Goal: Transaction & Acquisition: Purchase product/service

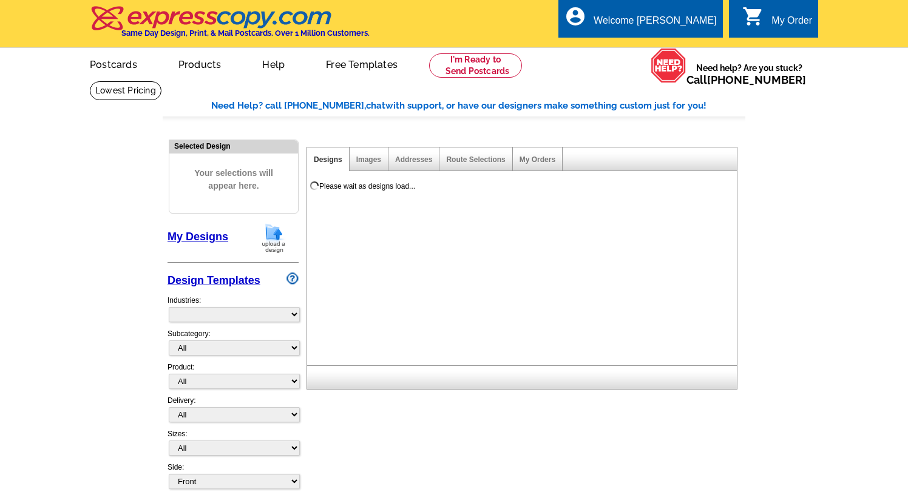
select select "785"
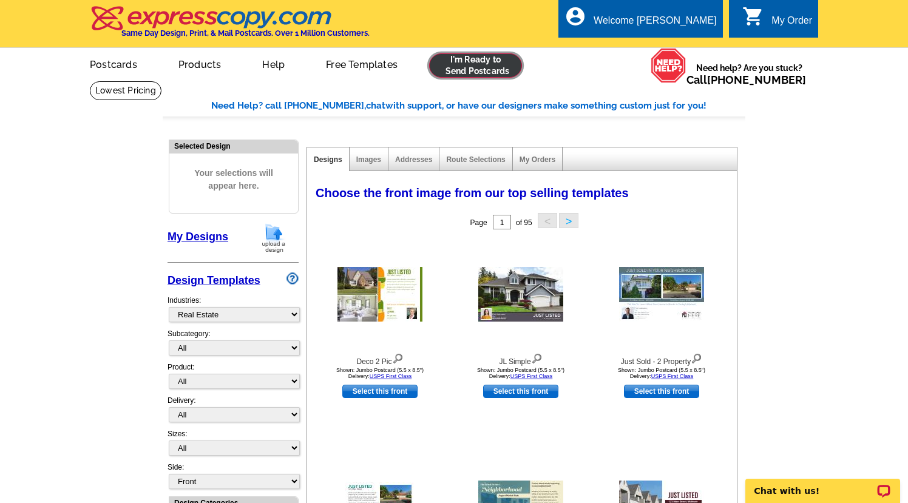
click at [483, 65] on link at bounding box center [475, 65] width 93 height 24
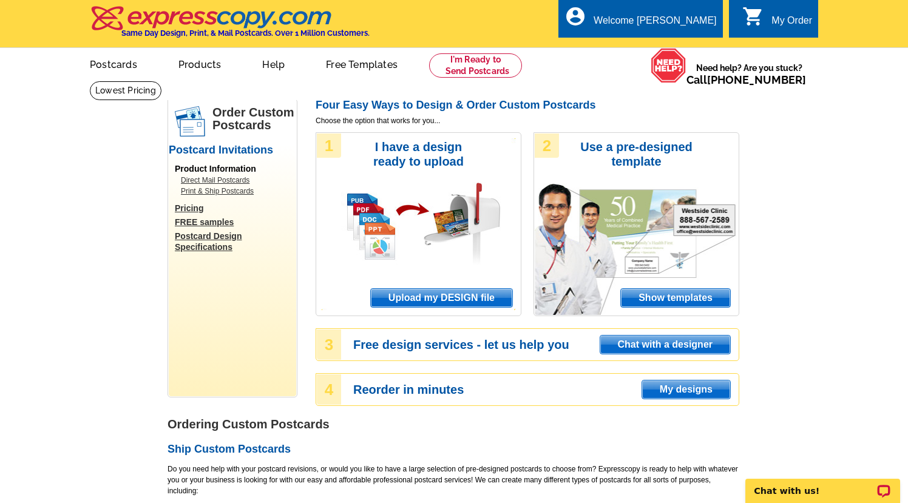
click at [470, 293] on span "Upload my DESIGN file" at bounding box center [441, 298] width 141 height 18
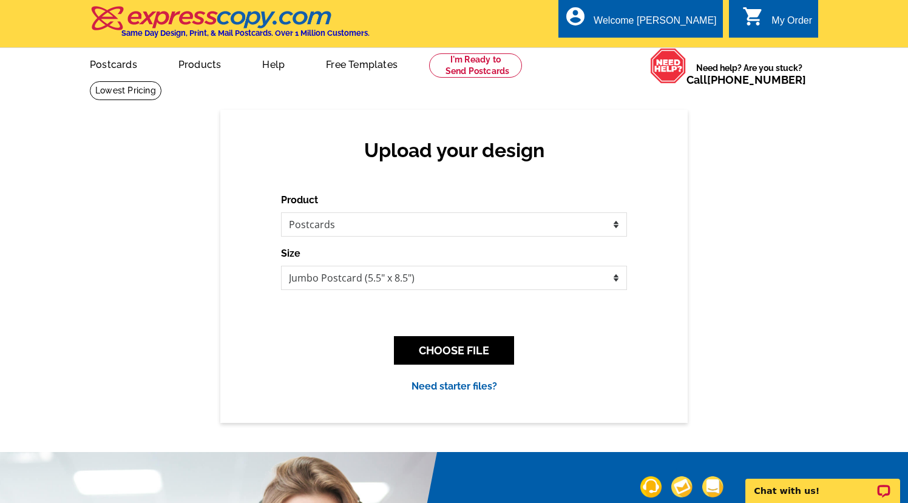
click at [577, 189] on div "Upload your design Product Please select the type of file... Postcards Business…" at bounding box center [453, 266] width 467 height 313
click at [492, 233] on select "Please select the type of file... Postcards Business Cards Letters and flyers G…" at bounding box center [454, 224] width 346 height 24
click at [507, 186] on div "Upload your design Product Please select the type of file... Postcards Business…" at bounding box center [453, 266] width 467 height 313
click at [427, 350] on button "CHOOSE FILE" at bounding box center [454, 350] width 120 height 29
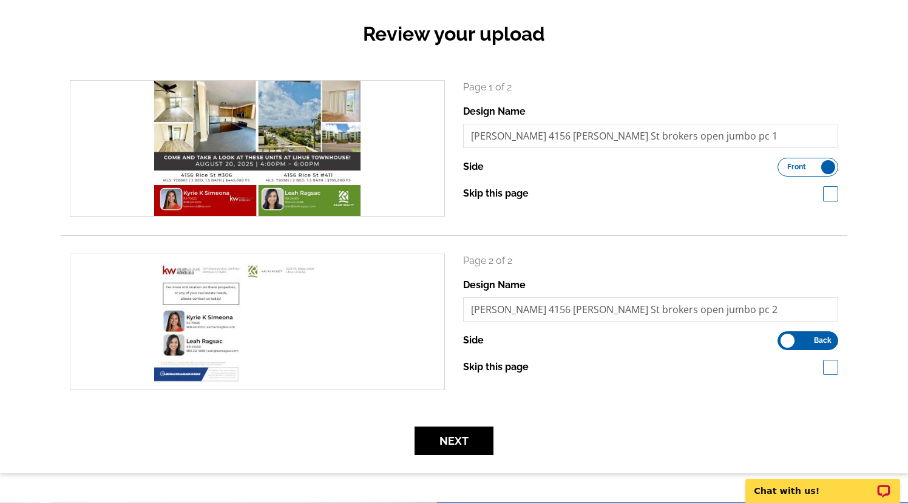
scroll to position [121, 0]
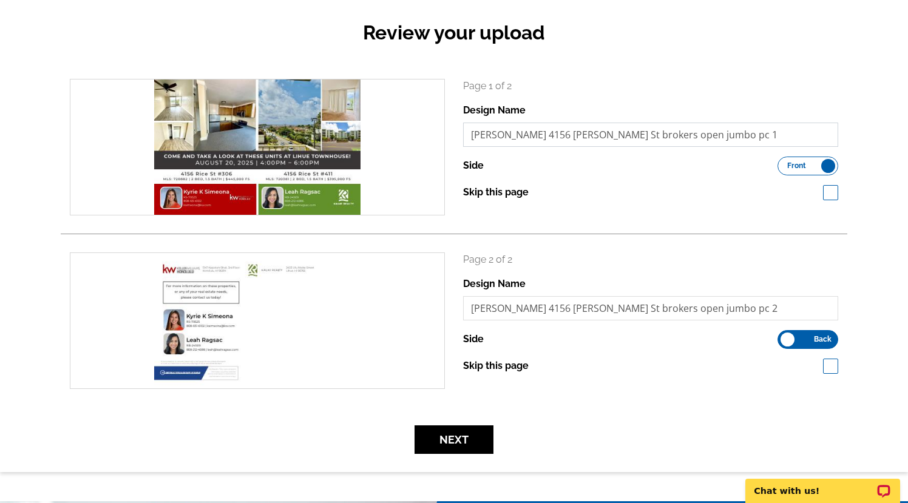
drag, startPoint x: 685, startPoint y: 137, endPoint x: 452, endPoint y: 123, distance: 233.5
click at [452, 123] on div "search Page 1 of 2 Design Name RAGSAC 4156 Rice St brokers open jumbo pc 1 Side…" at bounding box center [454, 147] width 787 height 137
click at [438, 443] on button "Next" at bounding box center [454, 440] width 79 height 29
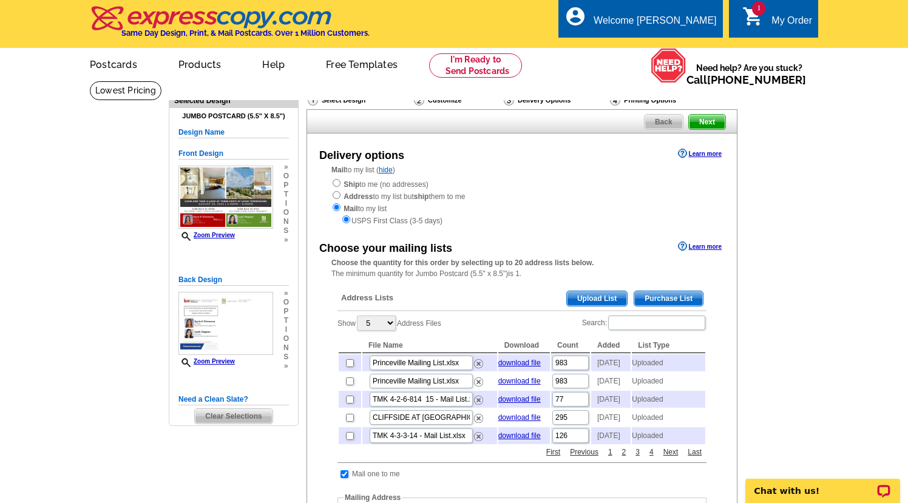
click at [588, 300] on span "Upload List" at bounding box center [597, 298] width 60 height 15
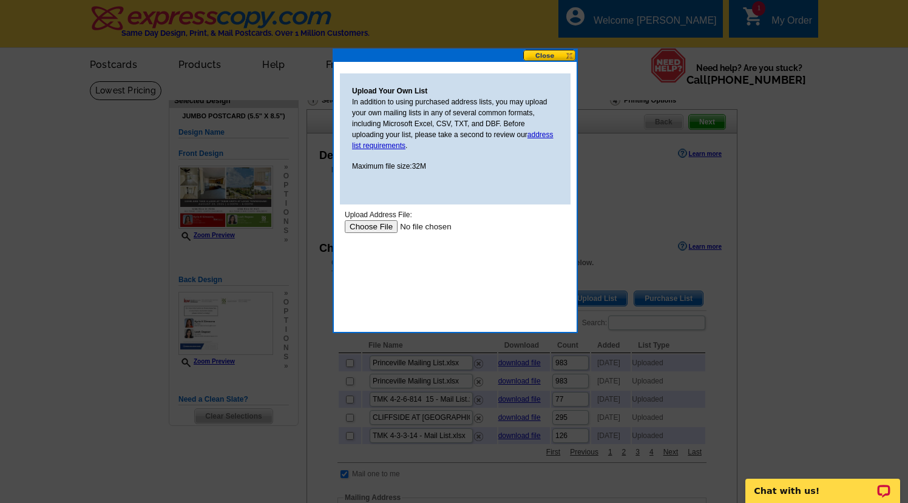
click at [373, 227] on input "file" at bounding box center [422, 226] width 154 height 13
click at [387, 225] on input "file" at bounding box center [422, 226] width 154 height 13
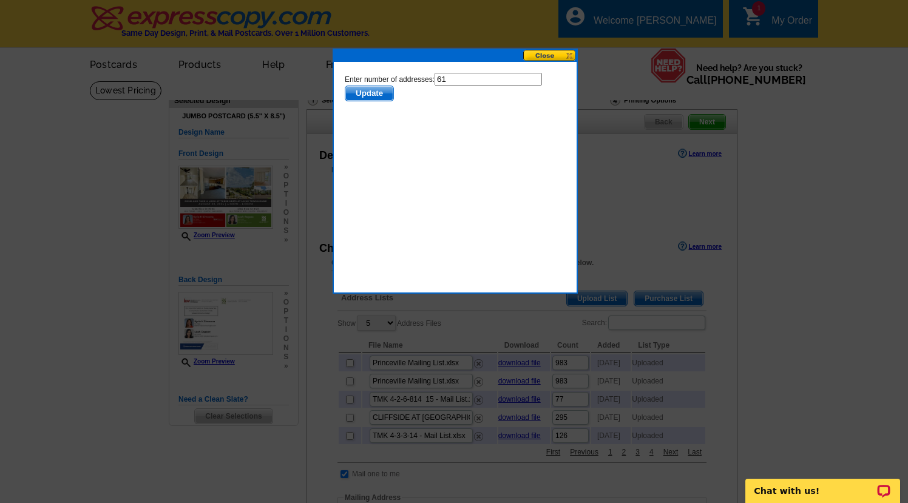
click at [466, 84] on input "61" at bounding box center [488, 79] width 107 height 13
type input "60"
click at [375, 97] on span "Update" at bounding box center [369, 93] width 48 height 15
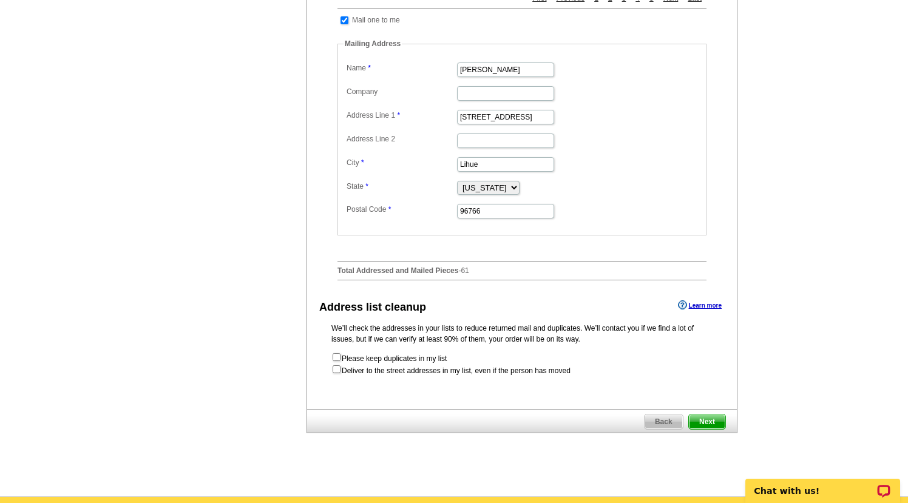
scroll to position [425, 0]
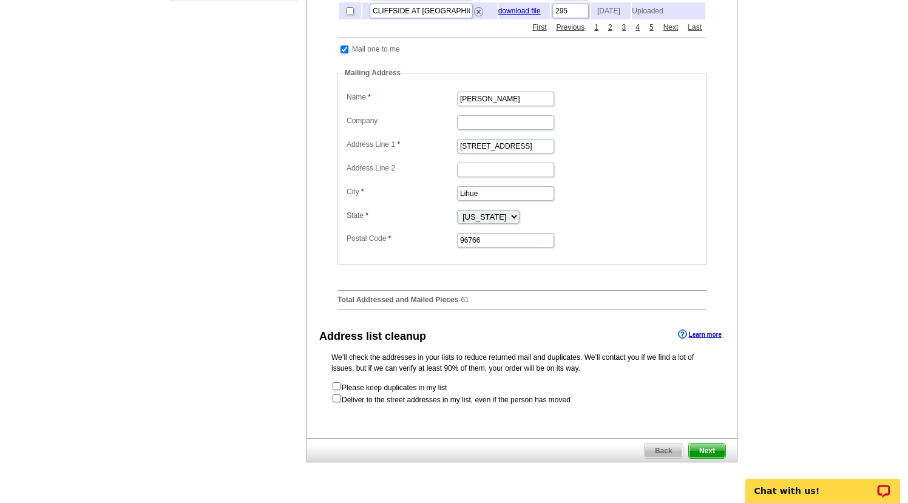
click at [712, 458] on span "Next" at bounding box center [707, 451] width 36 height 15
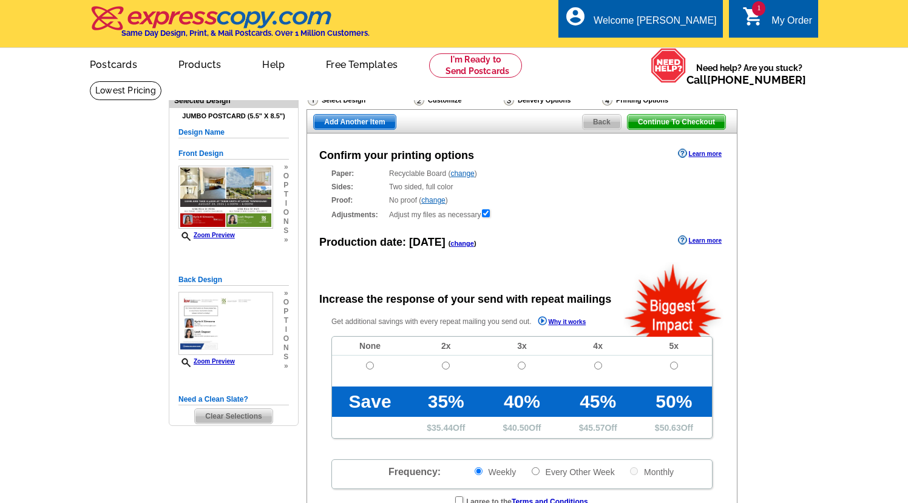
radio input "false"
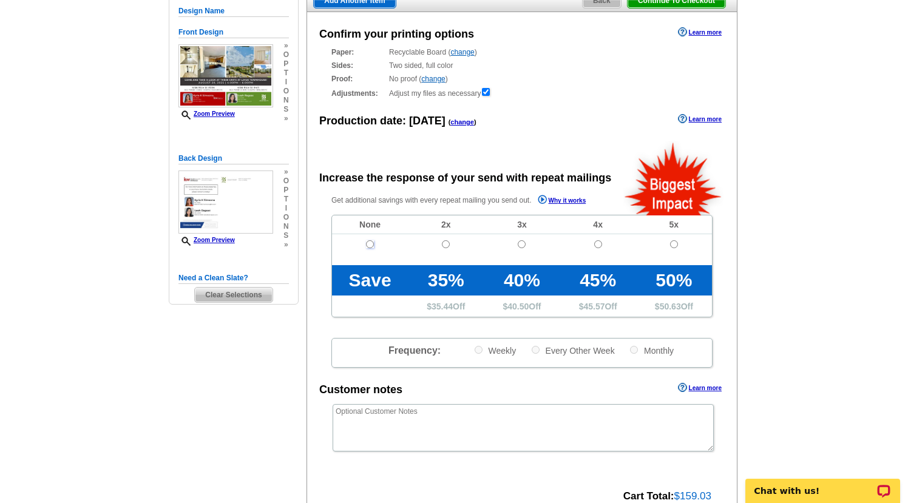
click at [370, 246] on input "radio" at bounding box center [370, 244] width 8 height 8
radio input "true"
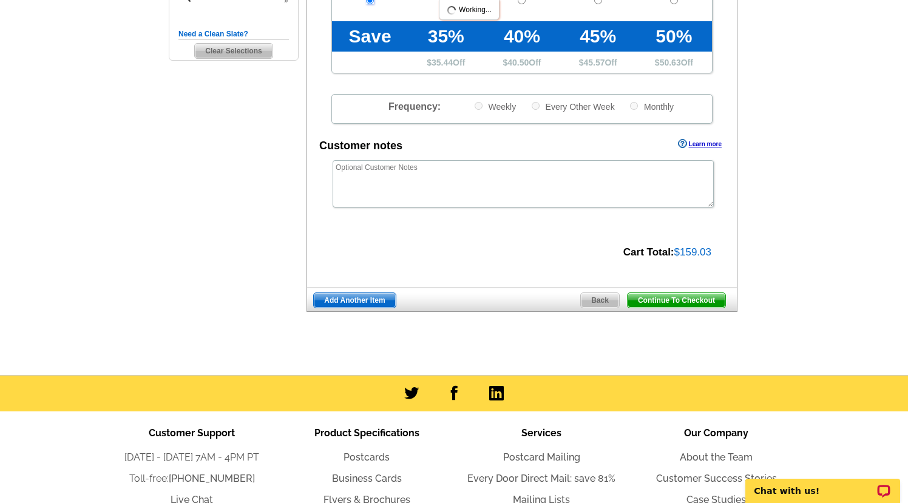
scroll to position [425, 0]
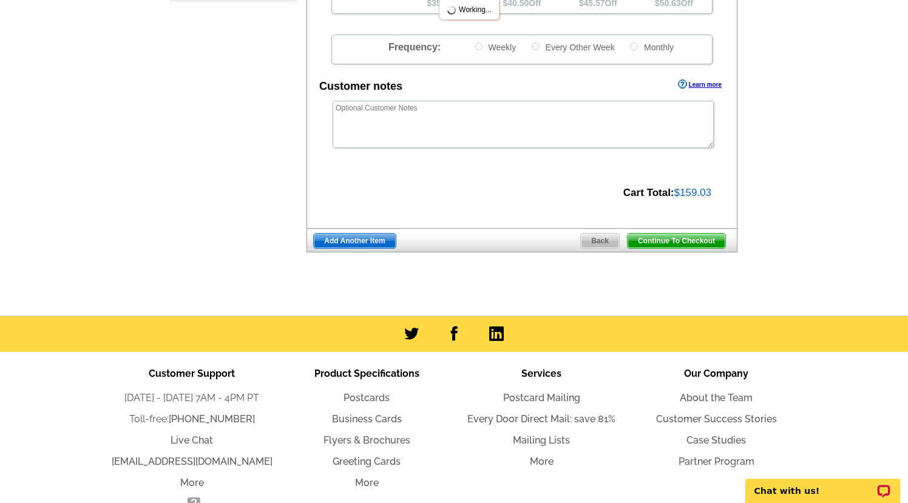
click at [696, 243] on span "Continue To Checkout" at bounding box center [677, 241] width 98 height 15
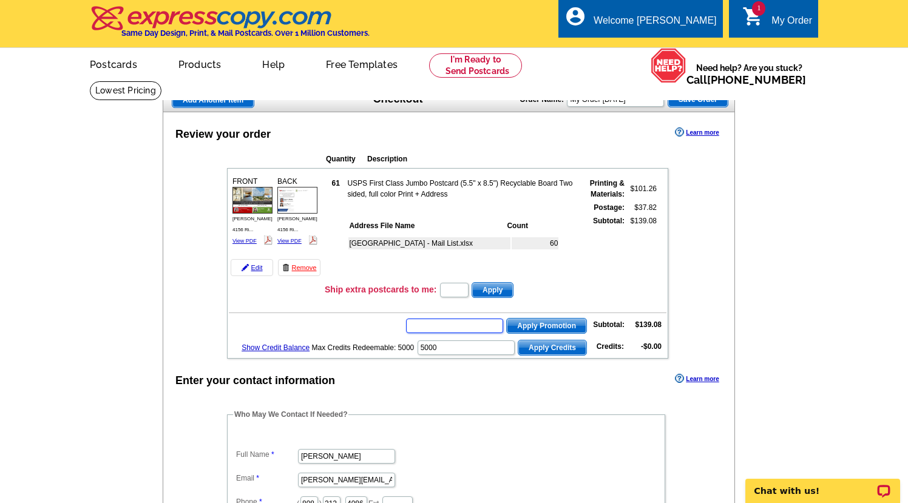
click at [448, 332] on input "text" at bounding box center [454, 326] width 97 height 15
type input "chat 20"
click at [506, 318] on button "Apply Promotion" at bounding box center [546, 326] width 81 height 16
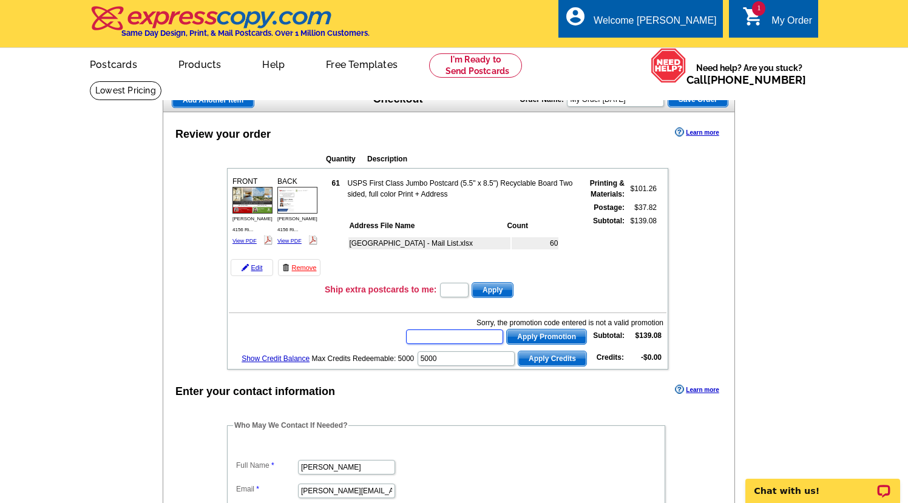
click at [465, 340] on input "text" at bounding box center [454, 337] width 97 height 15
type input "chat20"
click at [506, 329] on button "Apply Promotion" at bounding box center [546, 337] width 81 height 16
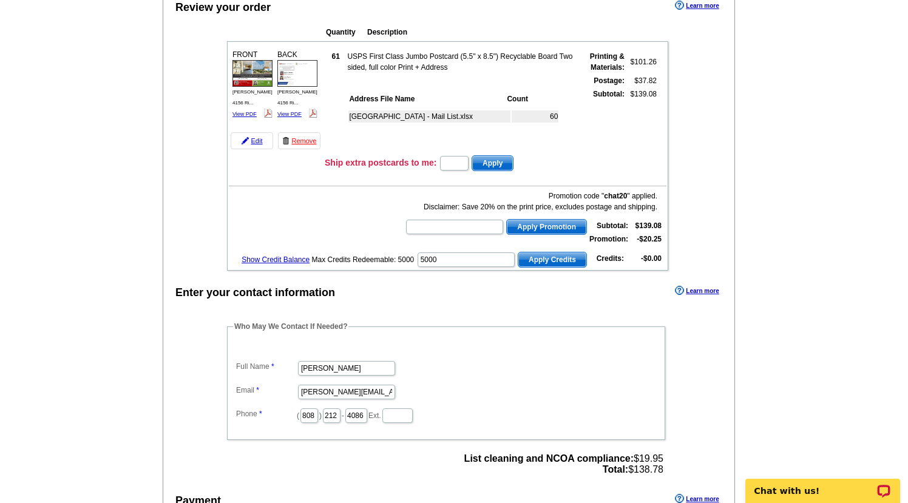
scroll to position [121, 0]
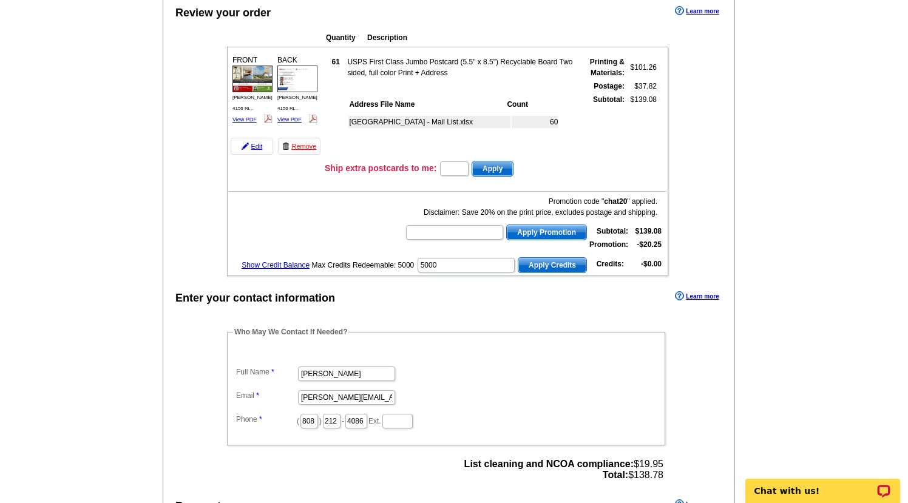
click at [682, 226] on div "Quantity Description FRONT 61 $101.26" at bounding box center [447, 150] width 489 height 251
drag, startPoint x: 626, startPoint y: 203, endPoint x: 606, endPoint y: 202, distance: 20.0
click at [606, 202] on b "chat20" at bounding box center [615, 201] width 23 height 8
copy b "chat20"
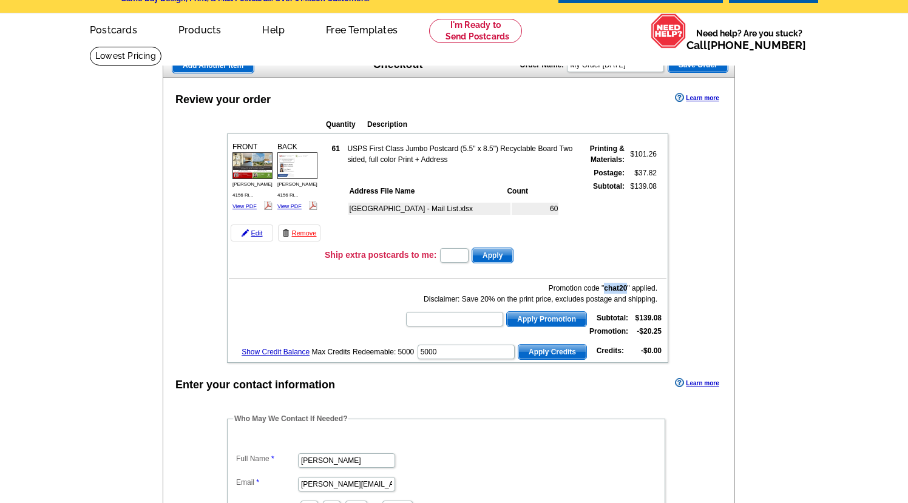
scroll to position [0, 0]
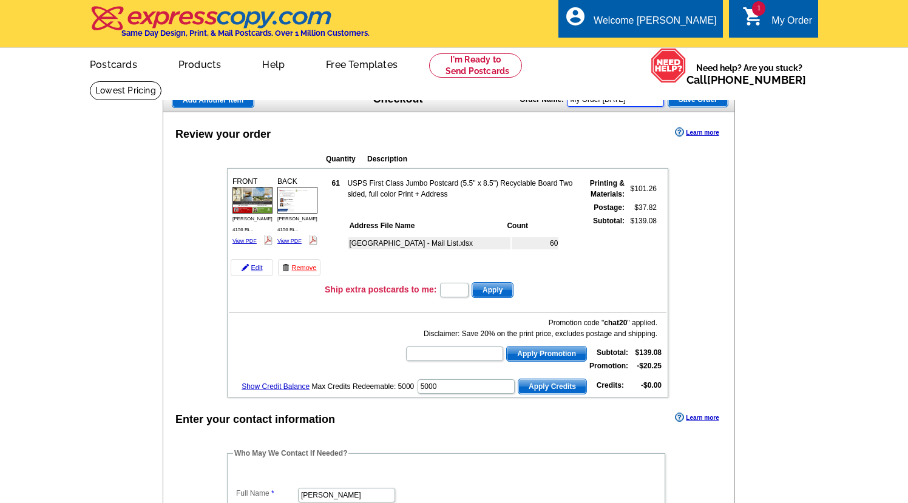
click at [649, 95] on input "My Order 2025-08-15" at bounding box center [615, 99] width 97 height 15
paste input "chat20"
click at [242, 202] on img at bounding box center [252, 200] width 40 height 27
click at [456, 296] on input "text" at bounding box center [454, 290] width 29 height 15
drag, startPoint x: 613, startPoint y: 98, endPoint x: 521, endPoint y: 96, distance: 92.3
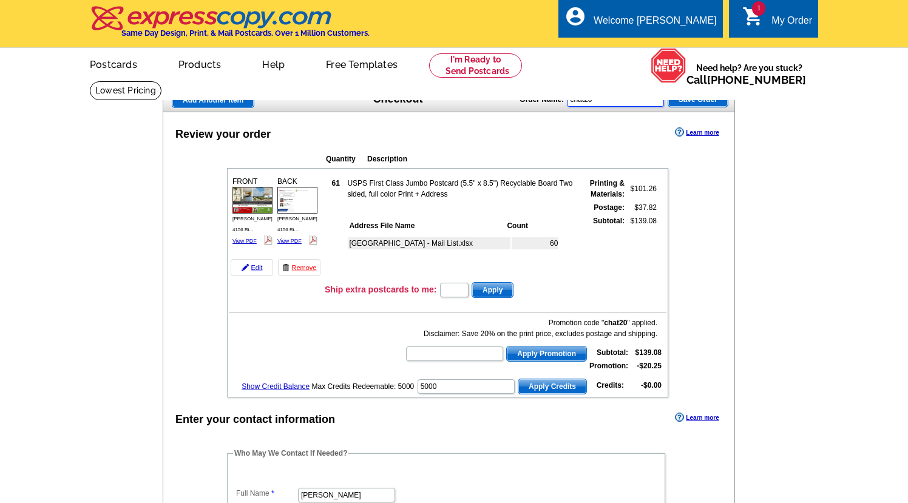
click at [521, 96] on div "Add Another Item Checkout Order Name: chat20 Save Order" at bounding box center [449, 100] width 572 height 24
paste input "4156 Rice St #306 4156 Rice St #411"
paste input "4156 Rice St"
click at [616, 104] on input "4156 Rice St jumbo pc" at bounding box center [615, 99] width 97 height 15
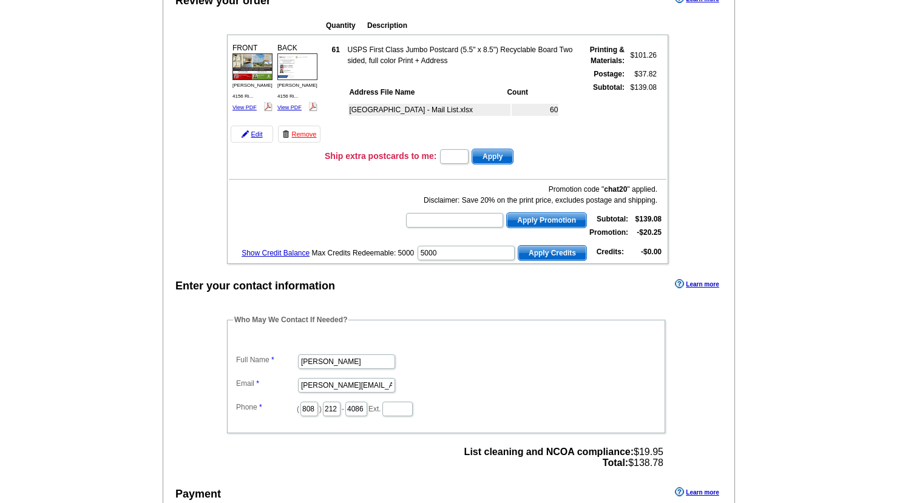
scroll to position [61, 0]
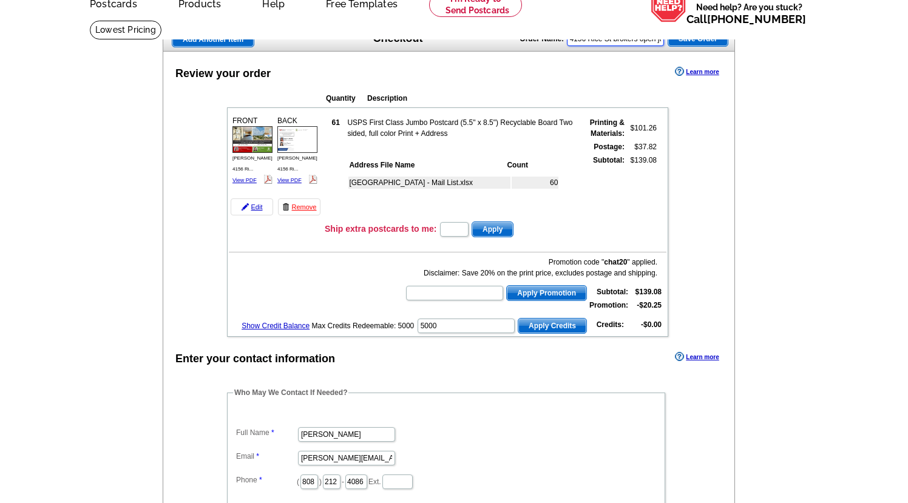
type input "4156 Rice St brokers open jumbo pc"
click at [693, 38] on span "Save Order" at bounding box center [697, 39] width 59 height 15
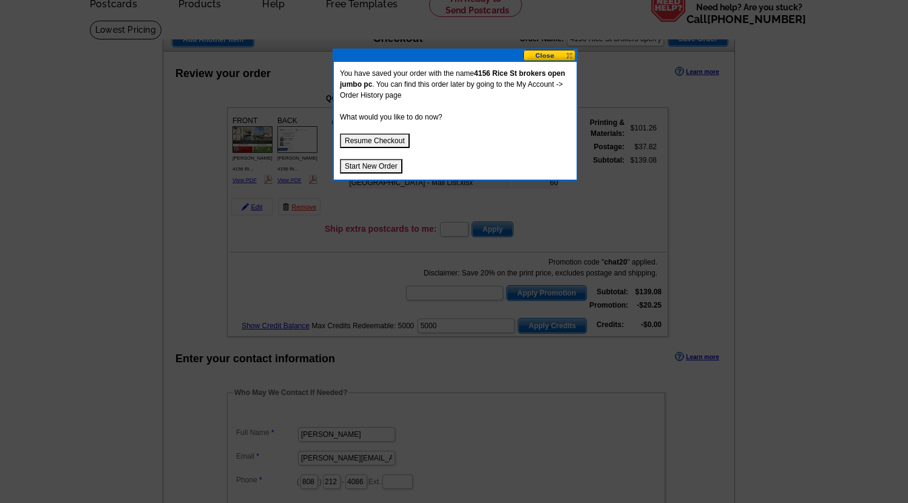
click at [385, 145] on button "Resume Checkout" at bounding box center [375, 141] width 70 height 15
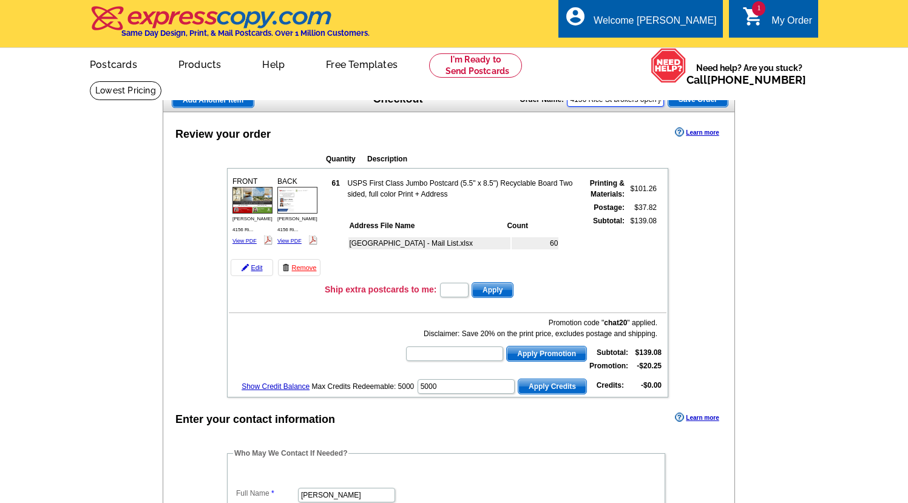
click at [636, 101] on input "4156 Rice St brokers open jumbo pc" at bounding box center [615, 99] width 97 height 15
click at [694, 100] on span "Save Order" at bounding box center [697, 99] width 59 height 15
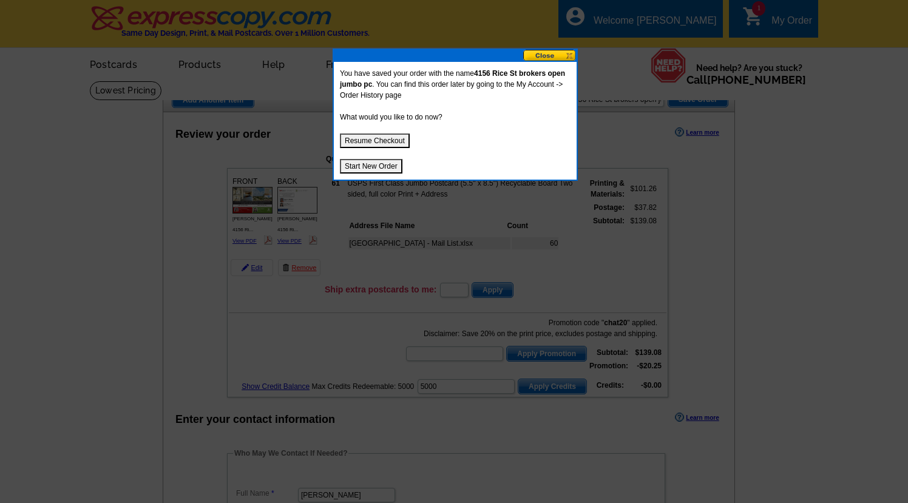
click at [376, 160] on button "Start New Order" at bounding box center [371, 166] width 63 height 15
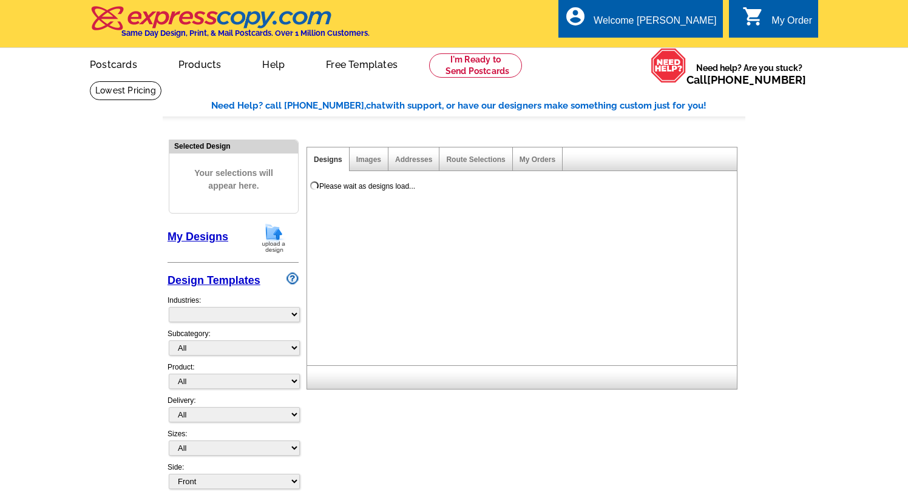
select select "785"
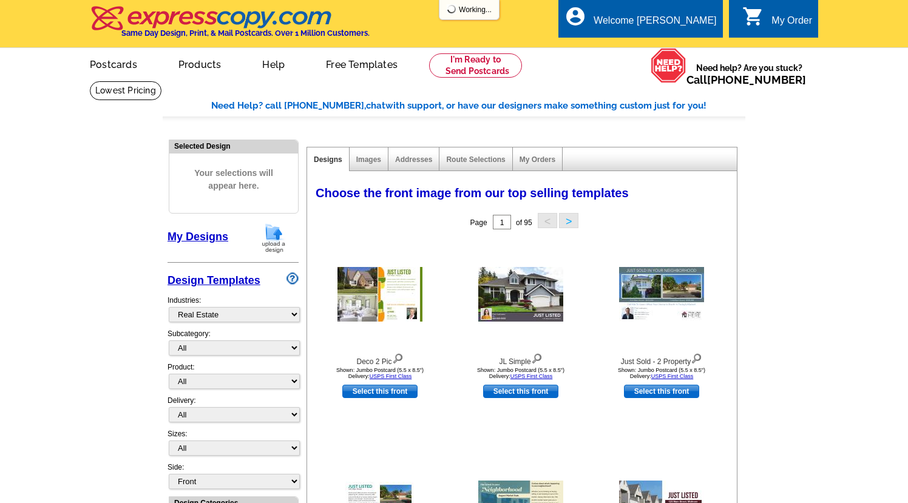
click at [791, 33] on div "0 shopping_cart My Order" at bounding box center [773, 18] width 89 height 38
click at [776, 19] on div "My Order" at bounding box center [791, 23] width 41 height 17
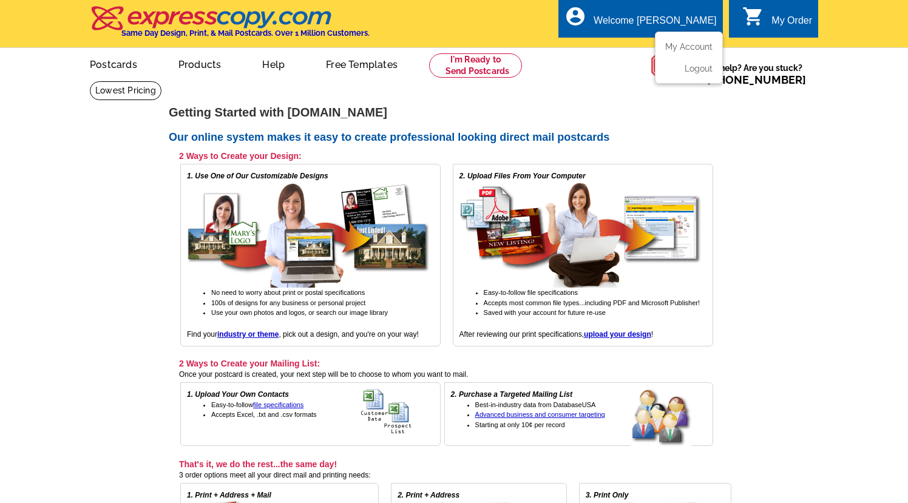
click at [710, 22] on div "Welcome [PERSON_NAME]" at bounding box center [655, 23] width 123 height 17
click at [697, 49] on link "My Account" at bounding box center [686, 46] width 52 height 11
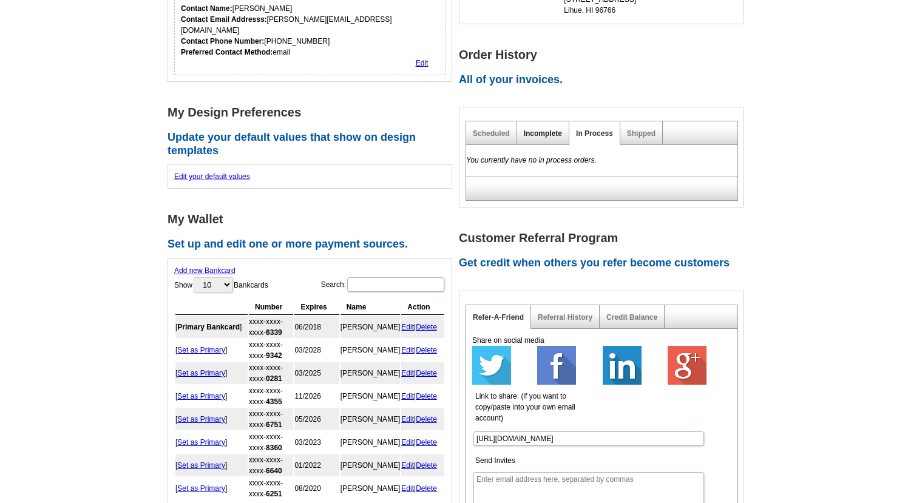
click at [529, 137] on link "Incomplete" at bounding box center [543, 133] width 38 height 8
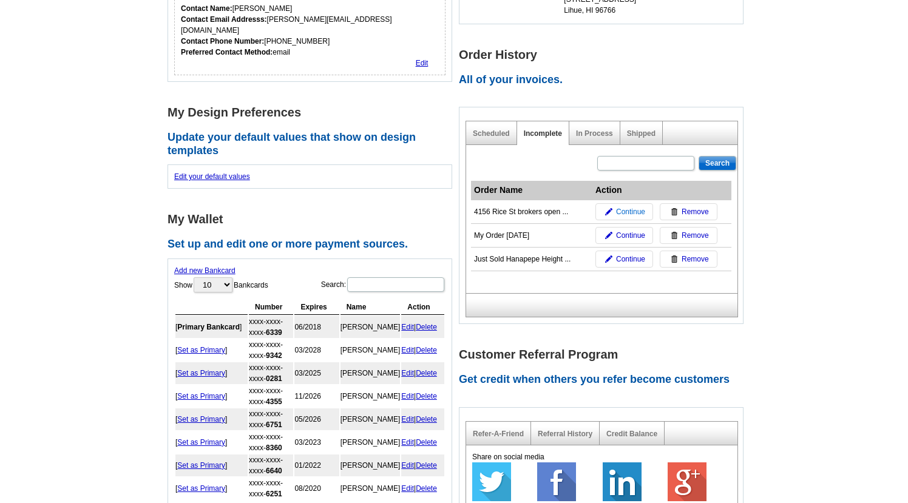
click at [609, 213] on img at bounding box center [608, 211] width 7 height 7
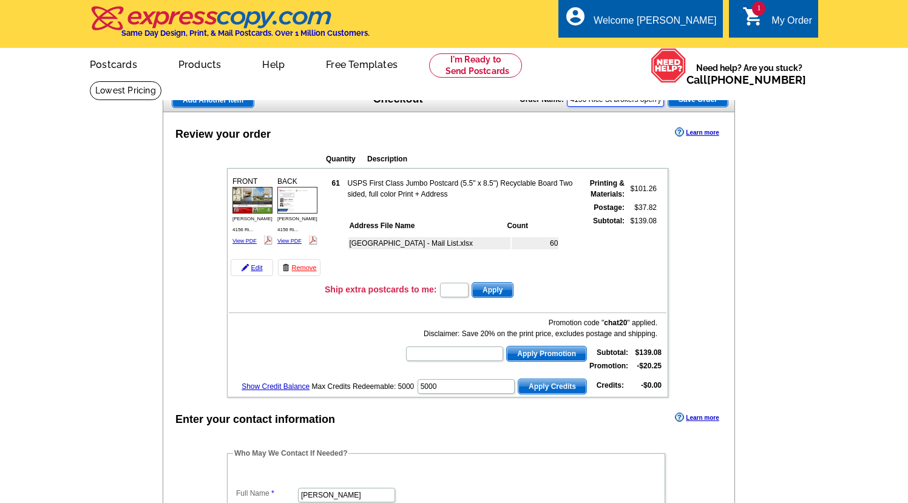
click at [619, 101] on input "4156 Rice St brokers open jumbo pc" at bounding box center [615, 99] width 97 height 15
click at [639, 143] on div "Review your order Learn more" at bounding box center [448, 133] width 571 height 18
click at [195, 23] on img at bounding box center [211, 17] width 243 height 25
